Goal: Transaction & Acquisition: Subscribe to service/newsletter

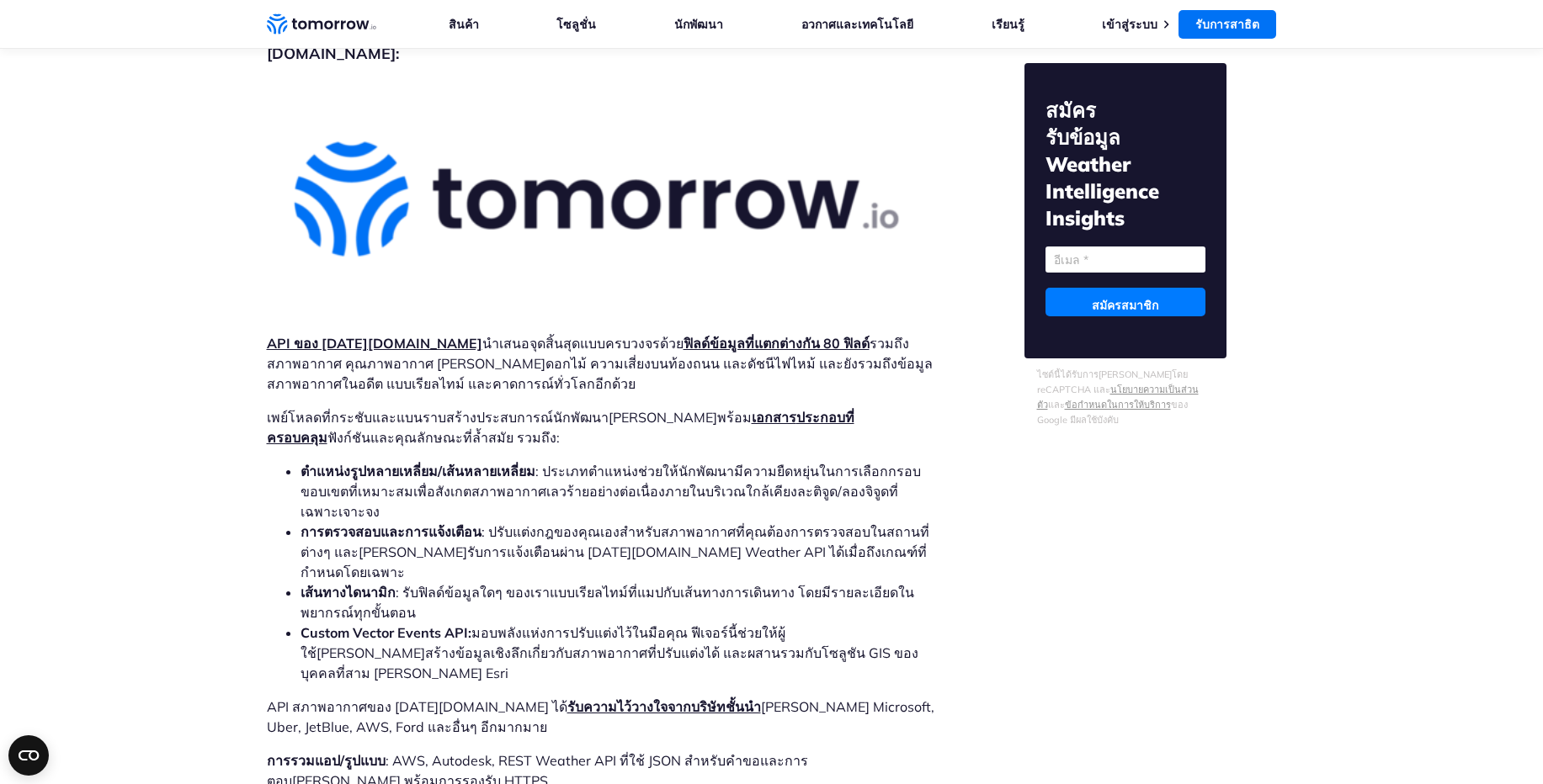
scroll to position [5151, 0]
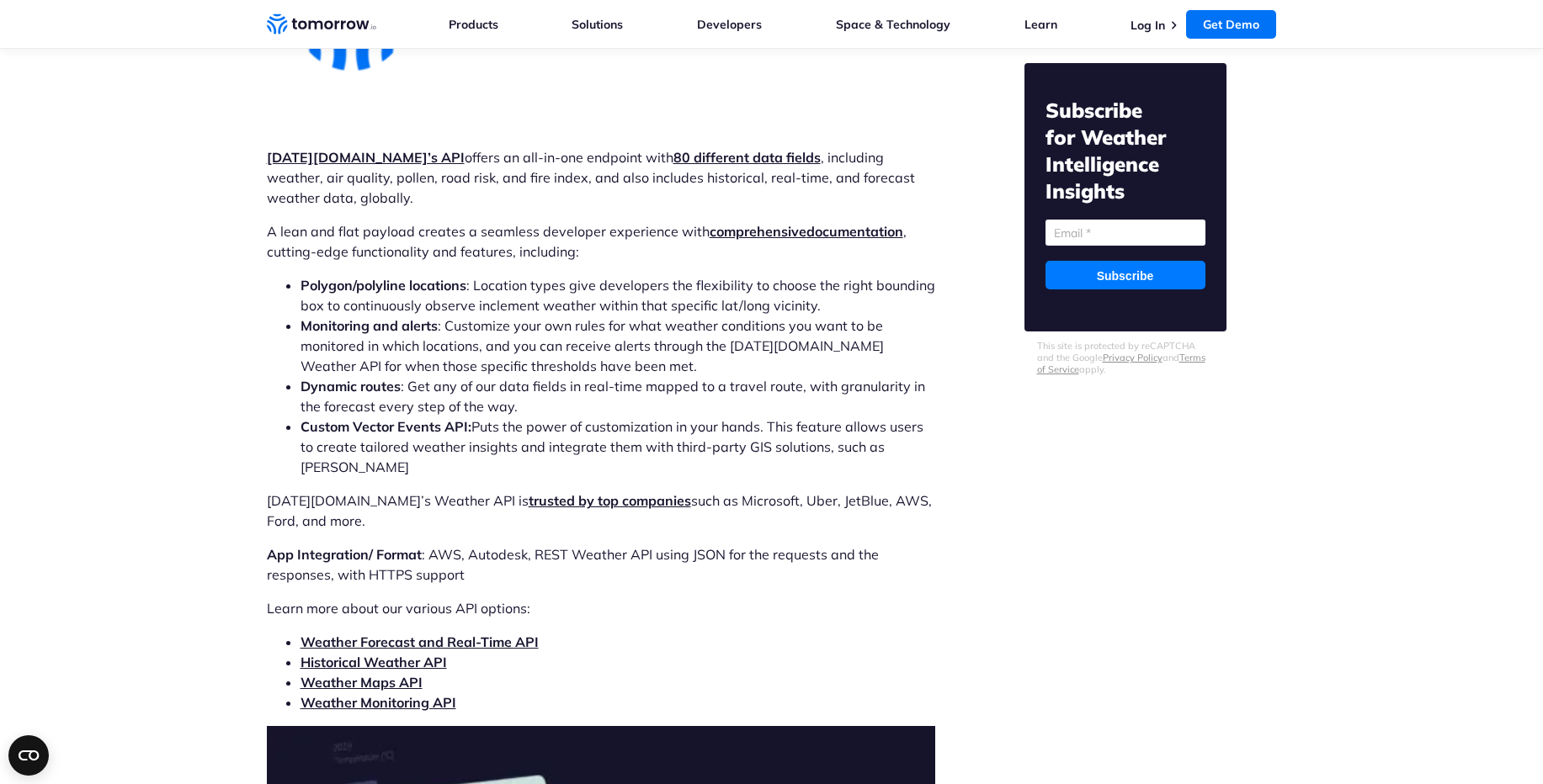
scroll to position [5105, 0]
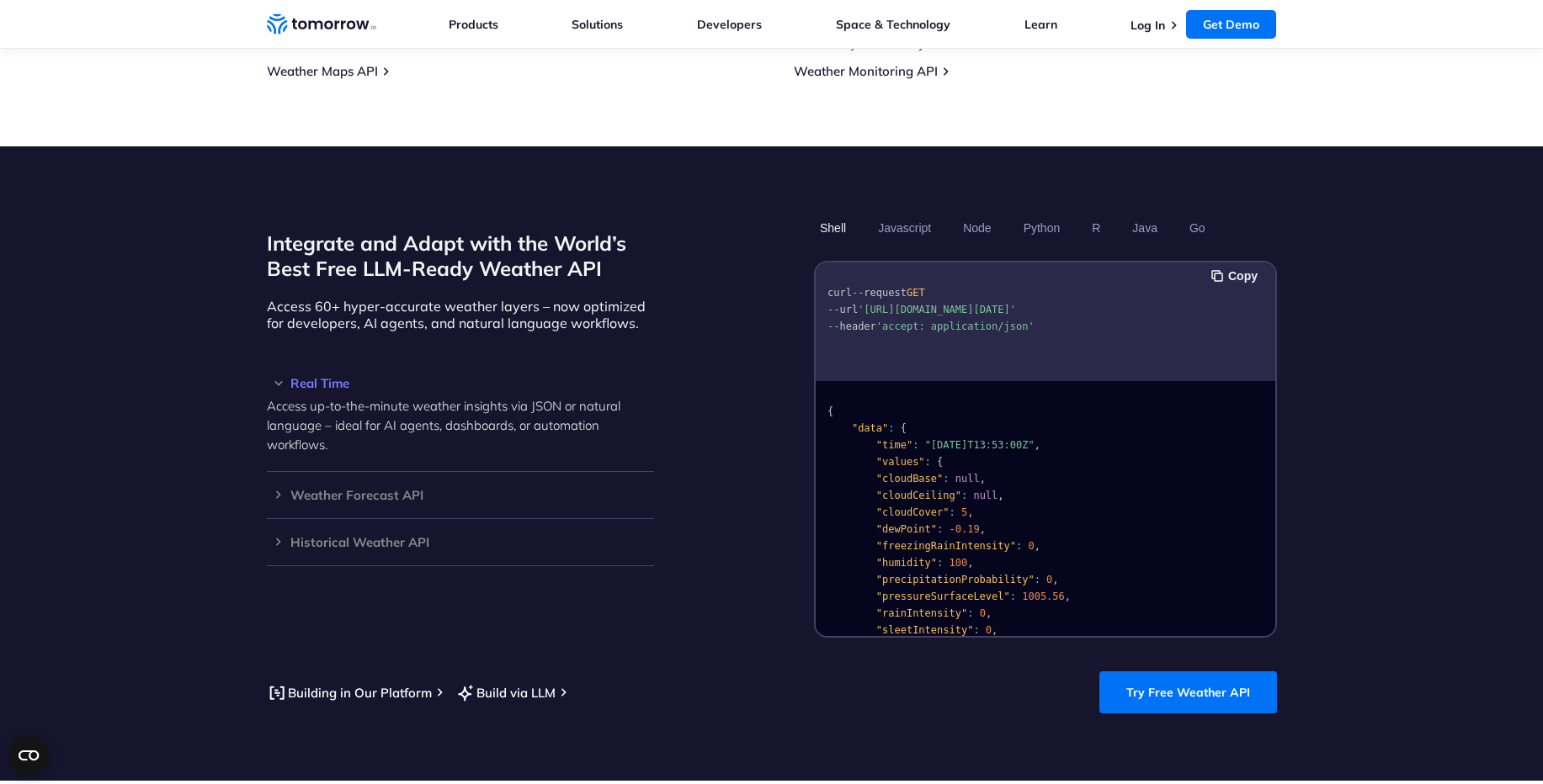
scroll to position [1314, 0]
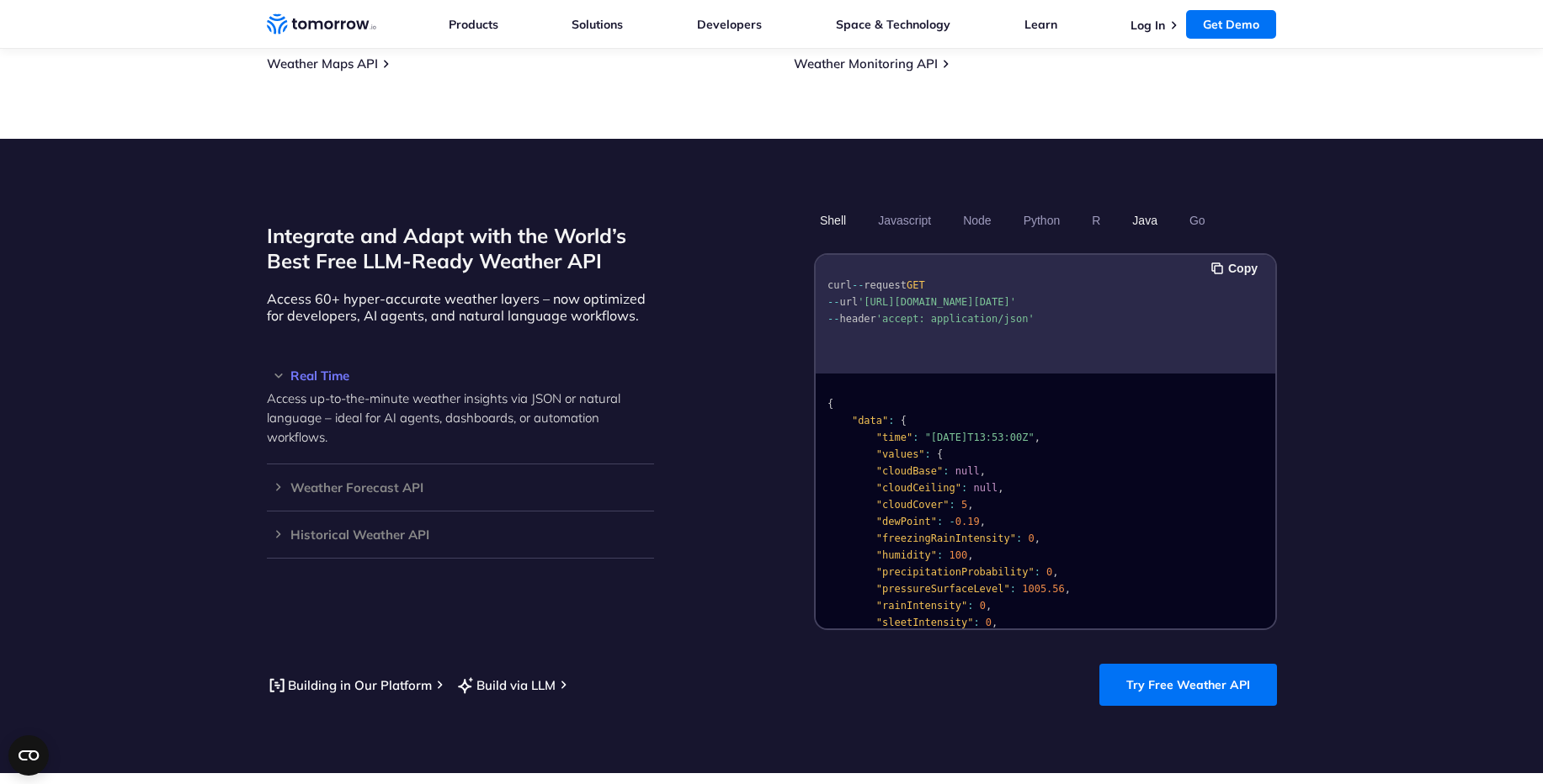
click at [1140, 206] on button "Java" at bounding box center [1144, 220] width 37 height 28
click at [837, 206] on button "Shell" at bounding box center [833, 220] width 38 height 28
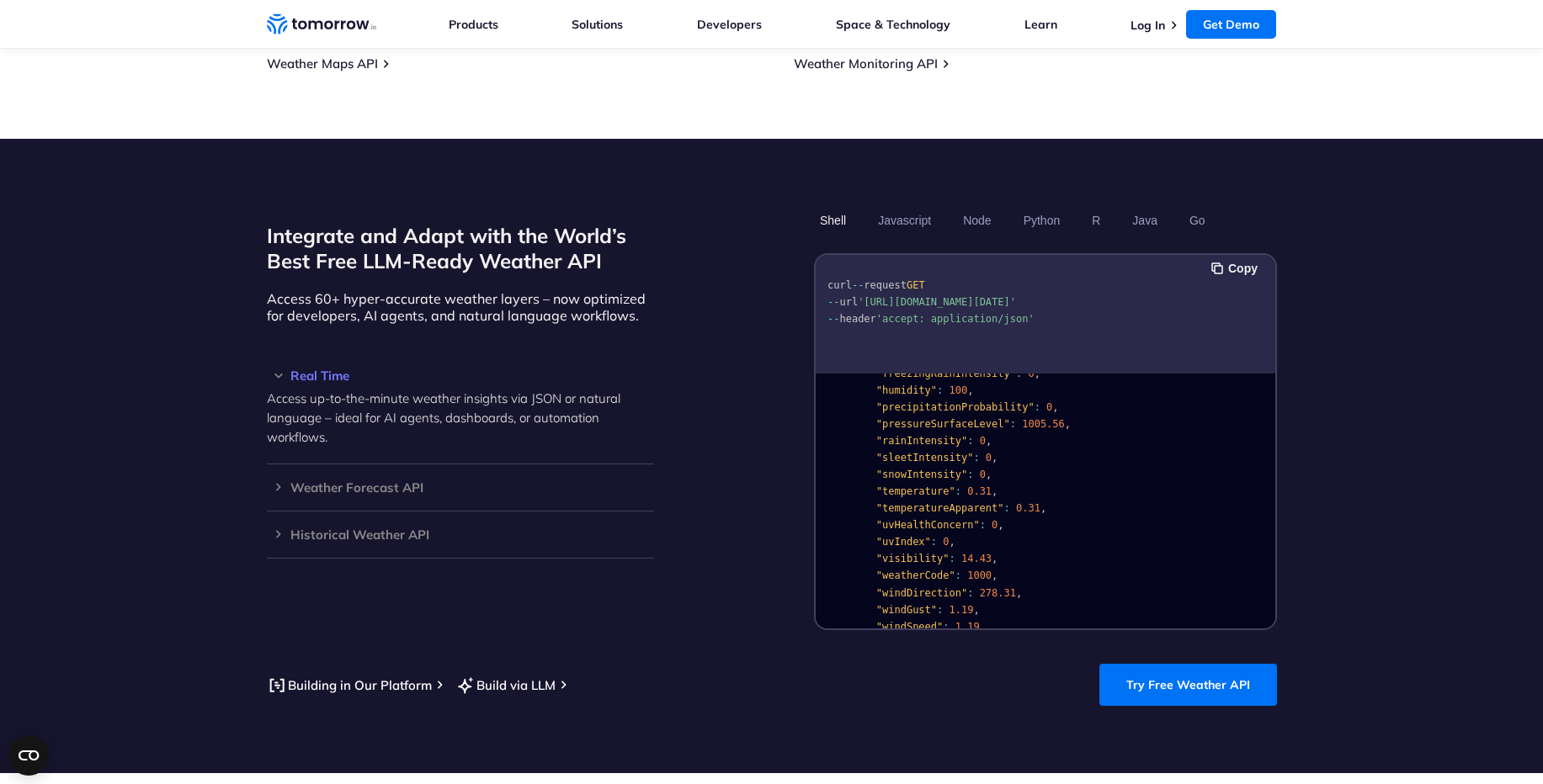
scroll to position [338, 0]
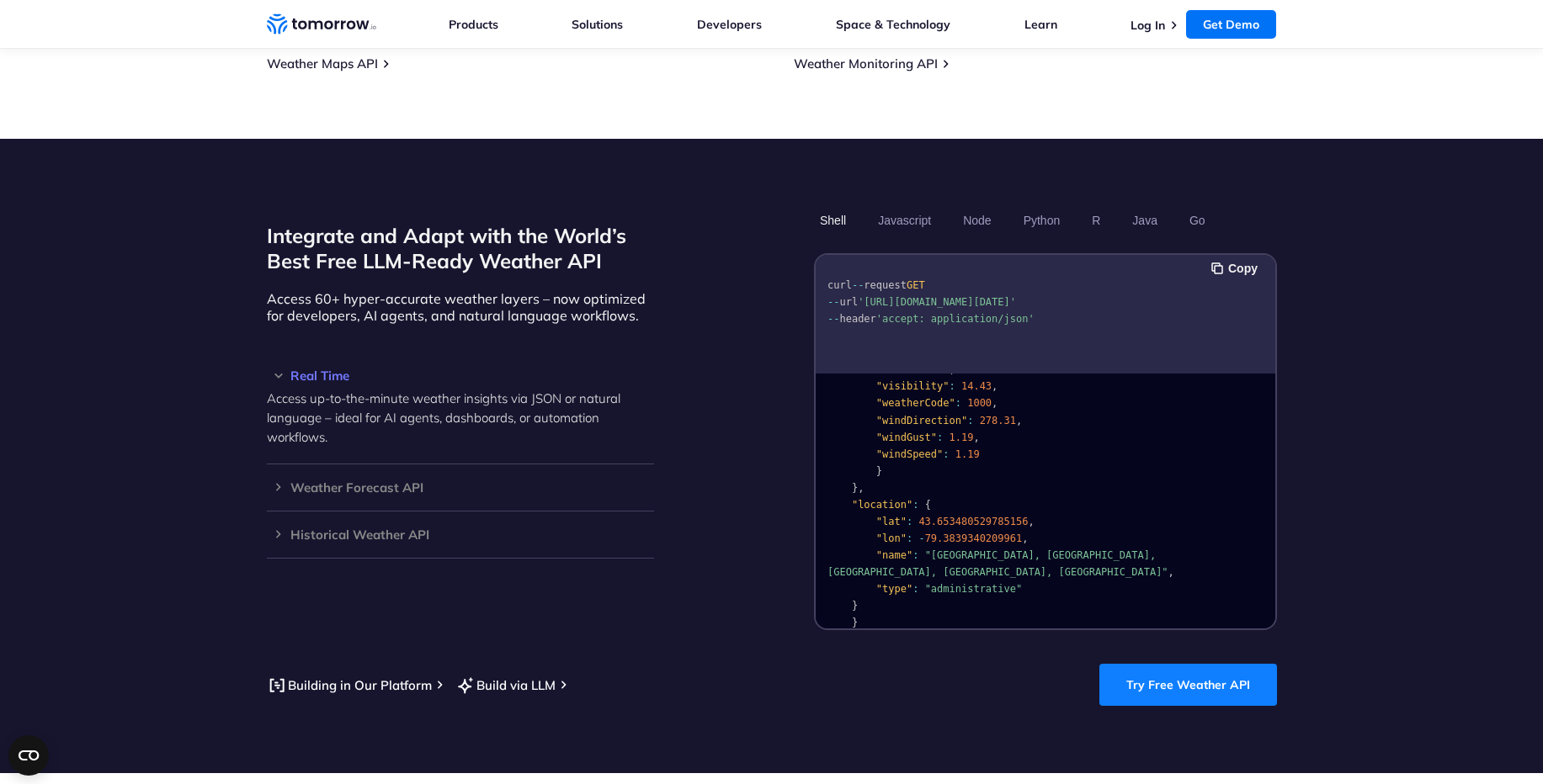
click at [1191, 664] on link "Try Free Weather API" at bounding box center [1188, 685] width 177 height 42
